Goal: Task Accomplishment & Management: Manage account settings

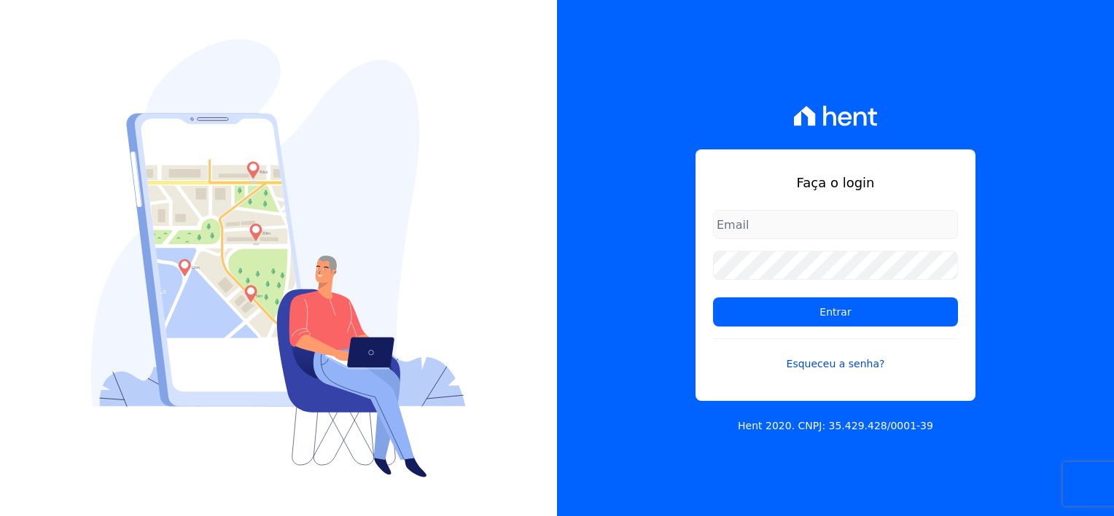
click at [855, 363] on link "Esqueceu a senha?" at bounding box center [835, 355] width 245 height 34
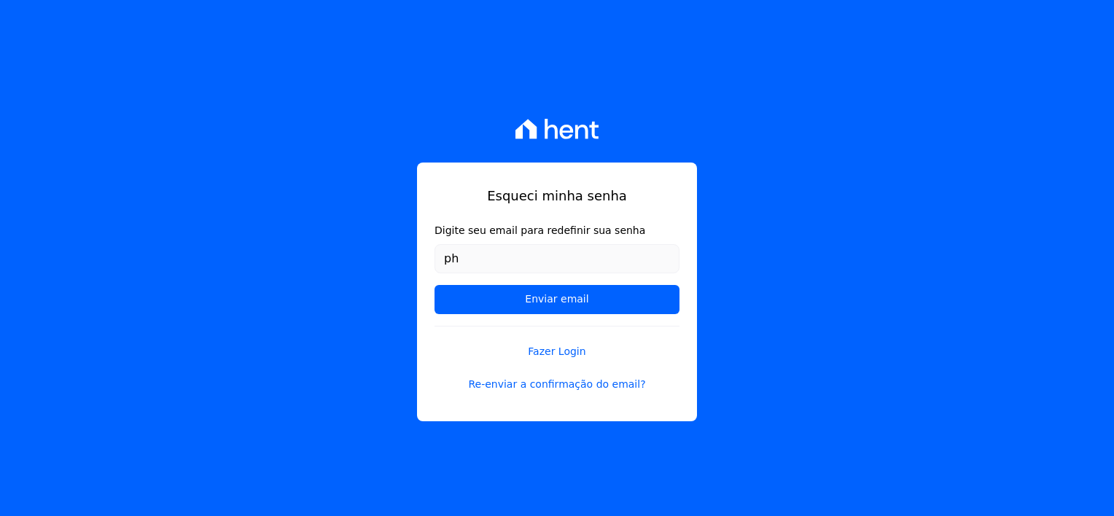
type input "[EMAIL_ADDRESS][DOMAIN_NAME]"
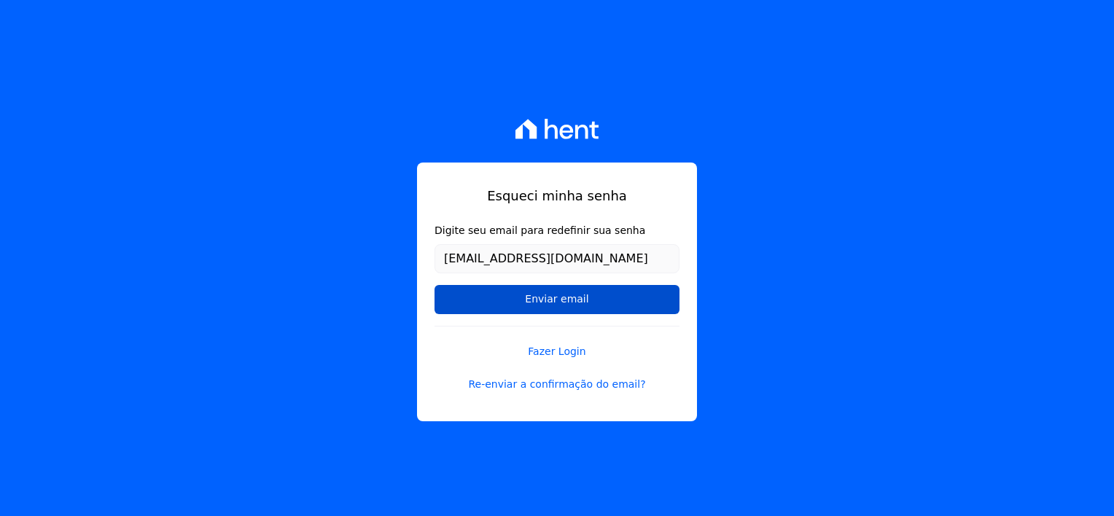
click at [557, 303] on input "Enviar email" at bounding box center [557, 299] width 245 height 29
click at [562, 300] on input "Enviar email" at bounding box center [557, 299] width 245 height 29
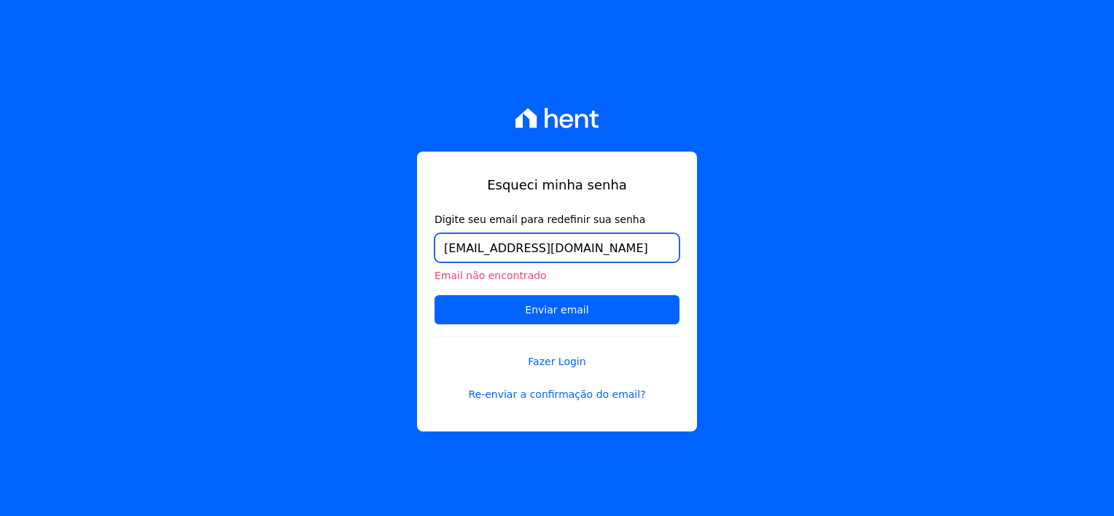
drag, startPoint x: 635, startPoint y: 248, endPoint x: 300, endPoint y: 267, distance: 335.2
click at [300, 267] on div "Esqueci minha senha Digite seu email para redefinir sua senha [EMAIL_ADDRESS][D…" at bounding box center [557, 258] width 1114 height 516
type input "[EMAIL_ADDRESS][DOMAIN_NAME]"
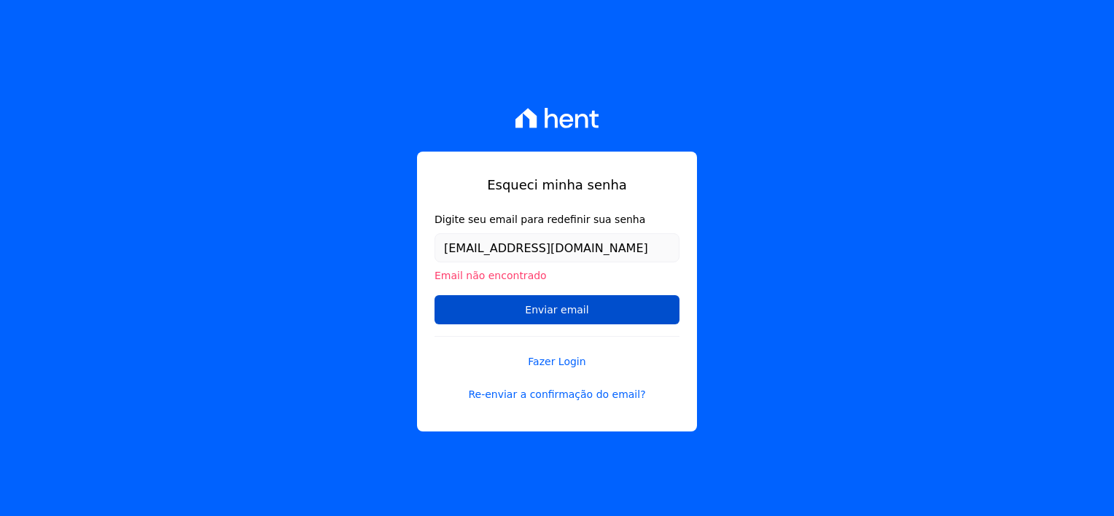
click at [554, 309] on input "Enviar email" at bounding box center [557, 309] width 245 height 29
